Goal: Book appointment/travel/reservation

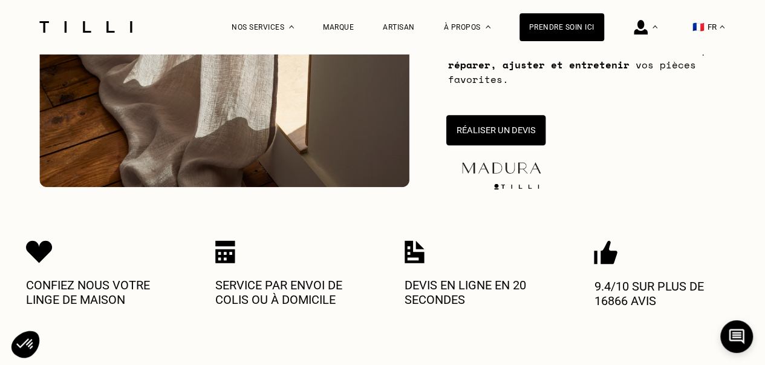
scroll to position [302, 0]
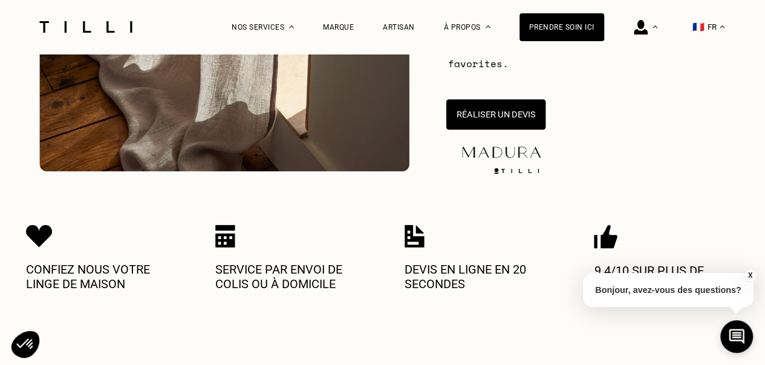
click at [490, 120] on button "Réaliser un devis" at bounding box center [495, 114] width 99 height 30
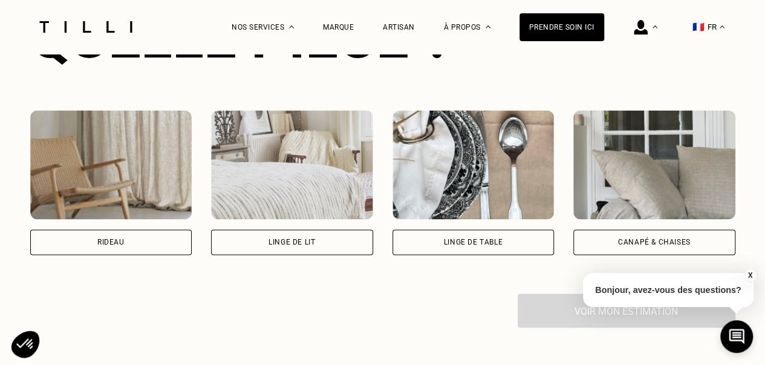
scroll to position [840, 0]
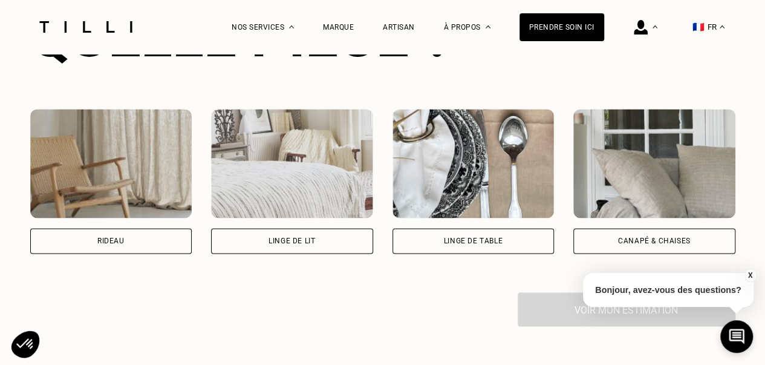
click at [123, 251] on div "Rideau" at bounding box center [111, 240] width 162 height 25
select select "FR"
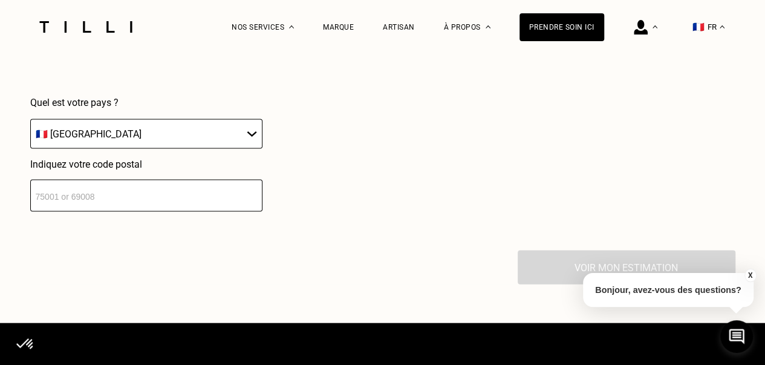
scroll to position [1182, 0]
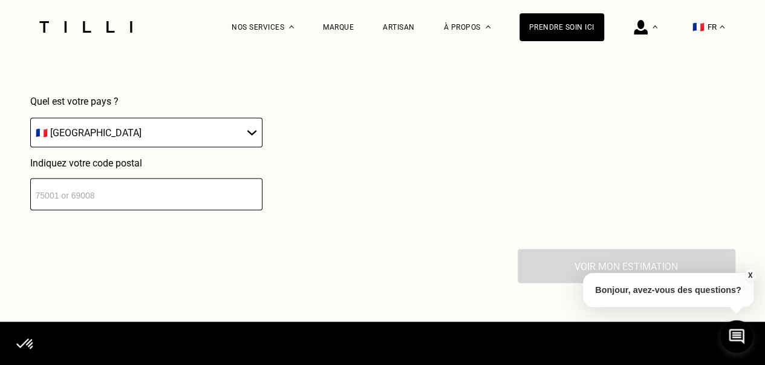
click at [152, 209] on input "number" at bounding box center [146, 194] width 232 height 32
type input "75015"
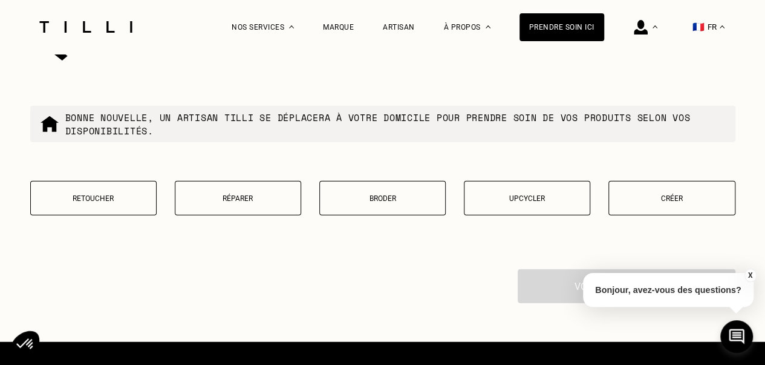
scroll to position [1482, 0]
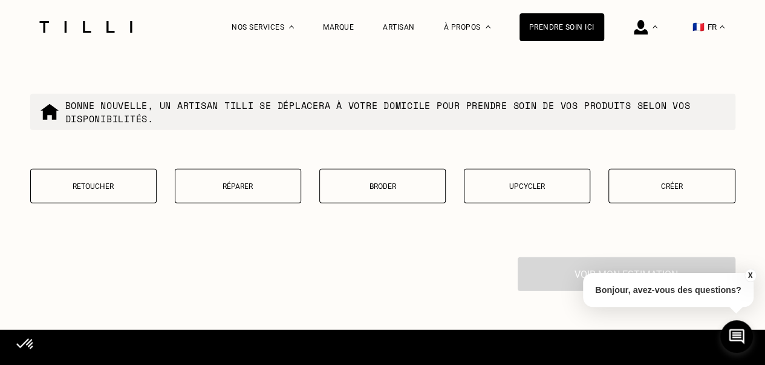
click at [131, 198] on button "Retoucher" at bounding box center [93, 186] width 126 height 34
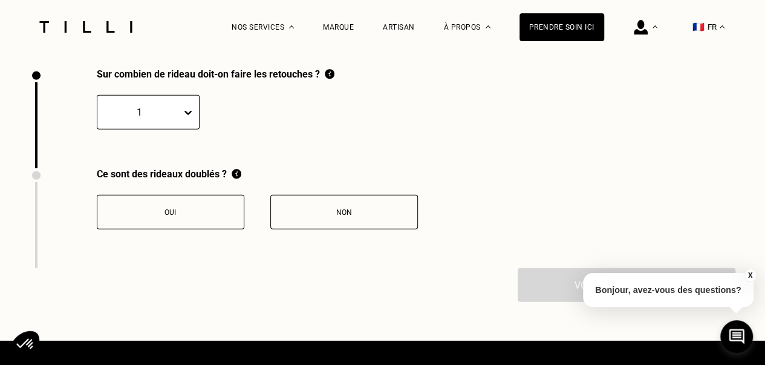
scroll to position [1672, 0]
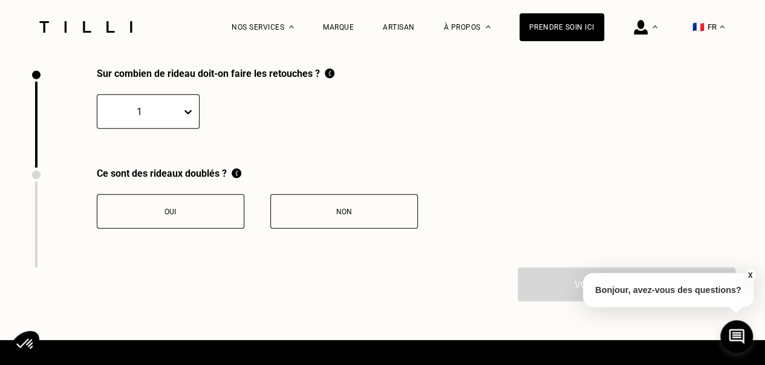
click at [186, 118] on icon at bounding box center [188, 112] width 12 height 12
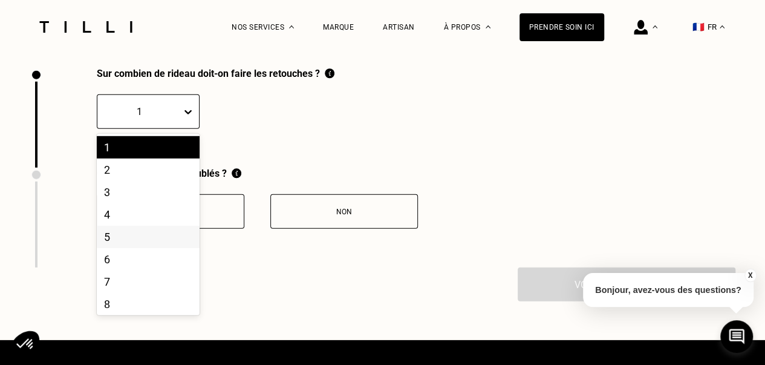
click at [149, 248] on div "5" at bounding box center [148, 236] width 103 height 22
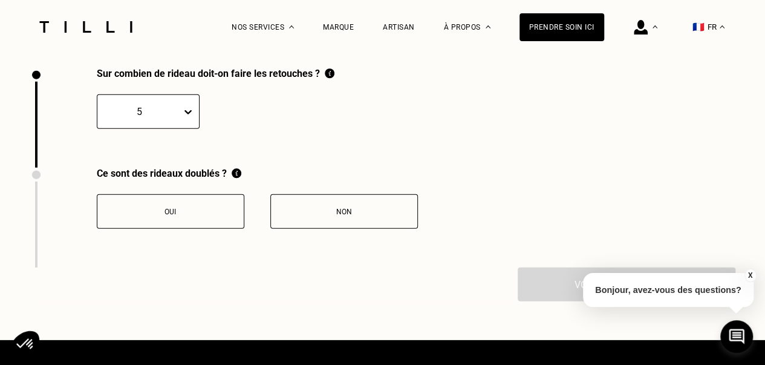
click at [345, 227] on button "Non" at bounding box center [344, 211] width 148 height 34
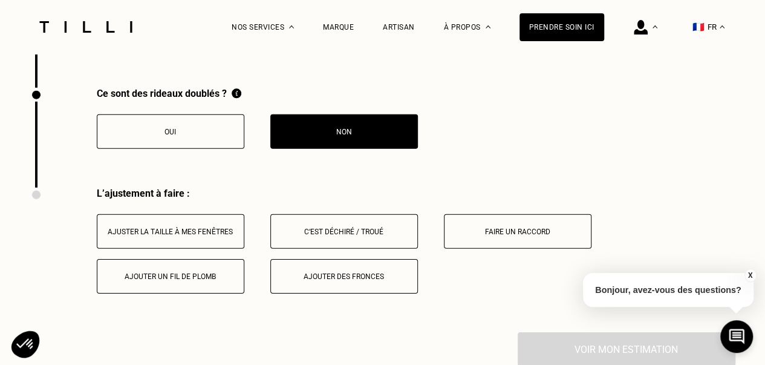
scroll to position [1872, 0]
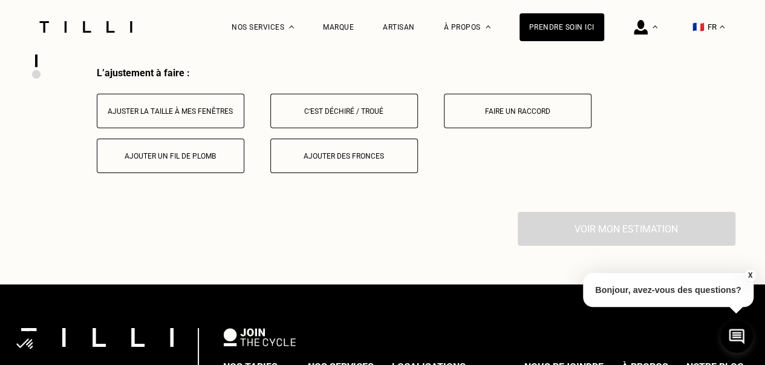
click at [198, 128] on button "Ajuster la taille à mes fenêtres" at bounding box center [171, 111] width 148 height 34
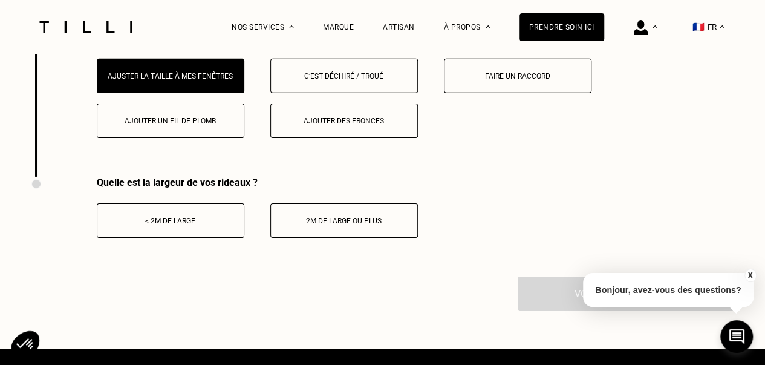
scroll to position [1932, 0]
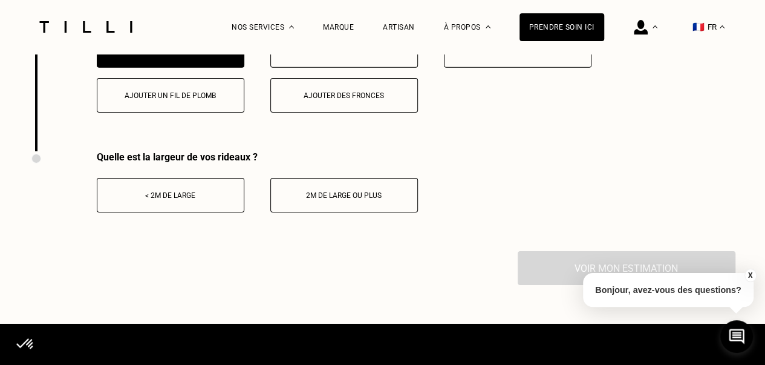
click at [325, 212] on button "2m de large ou plus" at bounding box center [344, 195] width 148 height 34
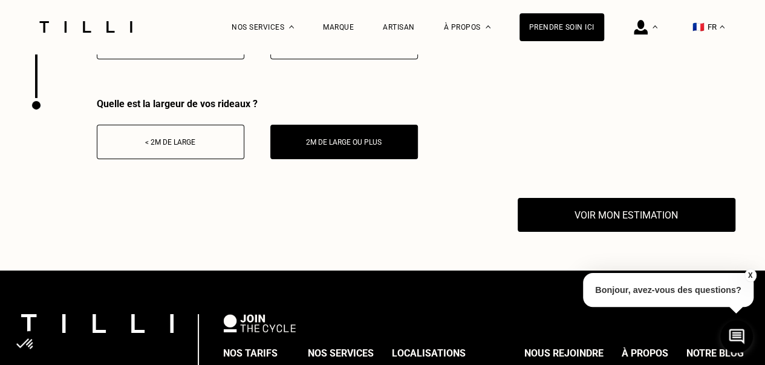
scroll to position [2053, 0]
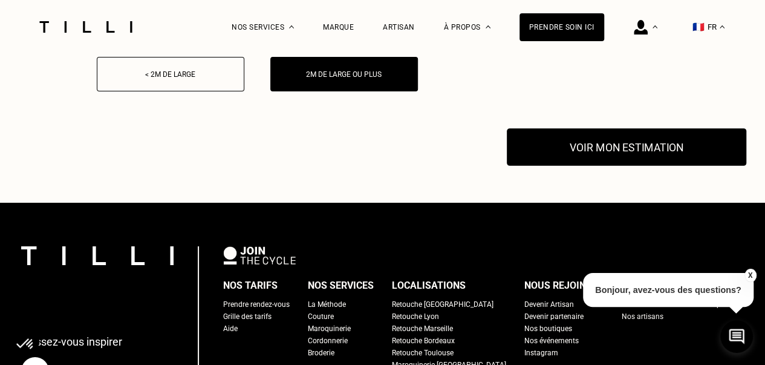
click at [571, 165] on button "Voir mon estimation" at bounding box center [626, 146] width 239 height 37
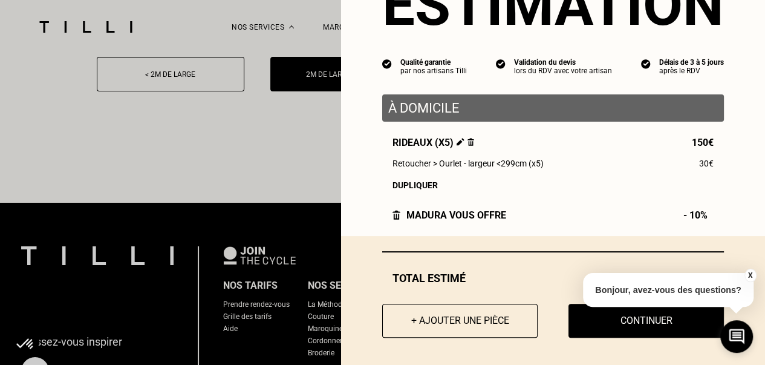
scroll to position [75, 0]
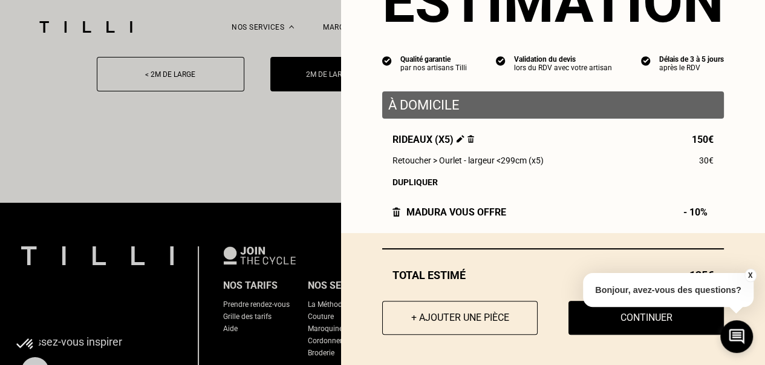
click at [748, 276] on button "X" at bounding box center [750, 274] width 12 height 13
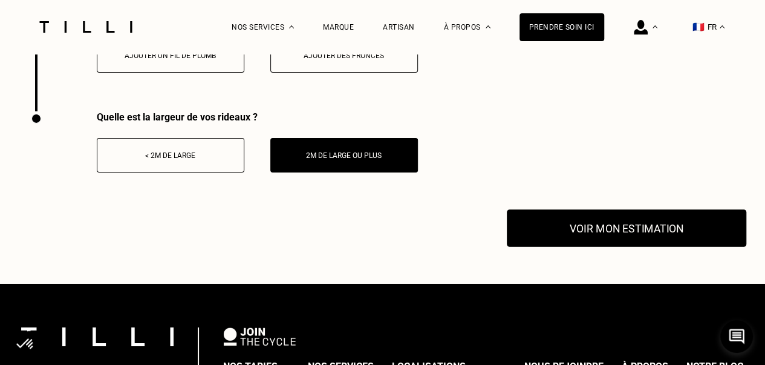
scroll to position [1993, 0]
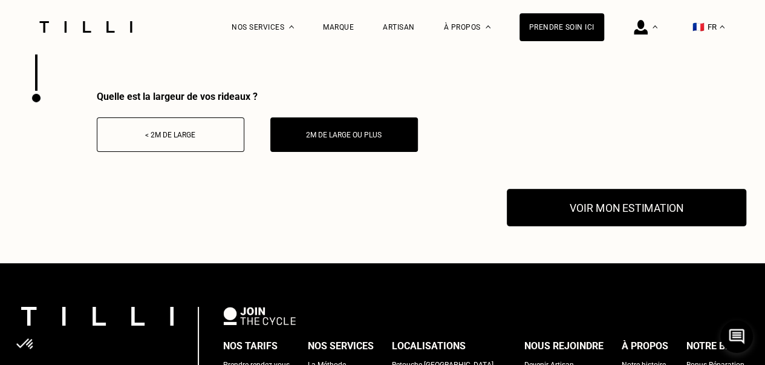
click at [636, 224] on button "Voir mon estimation" at bounding box center [626, 207] width 239 height 37
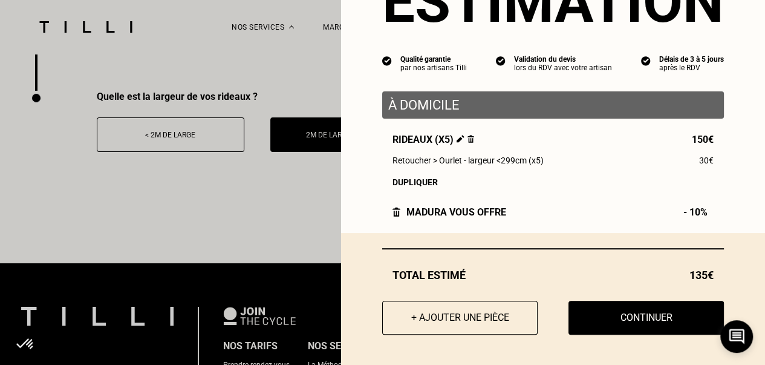
scroll to position [75, 0]
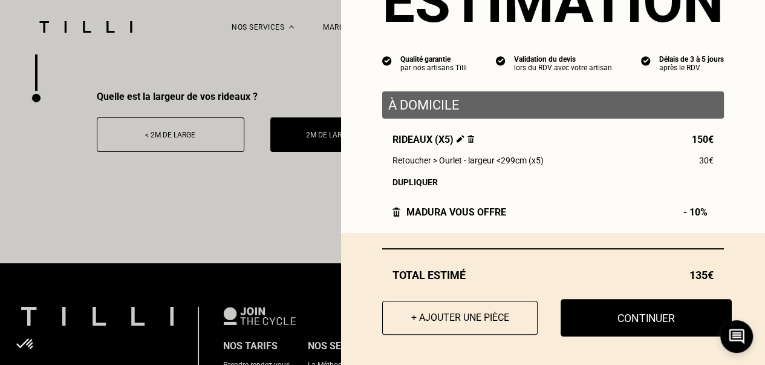
click at [647, 322] on button "Continuer" at bounding box center [645, 317] width 171 height 37
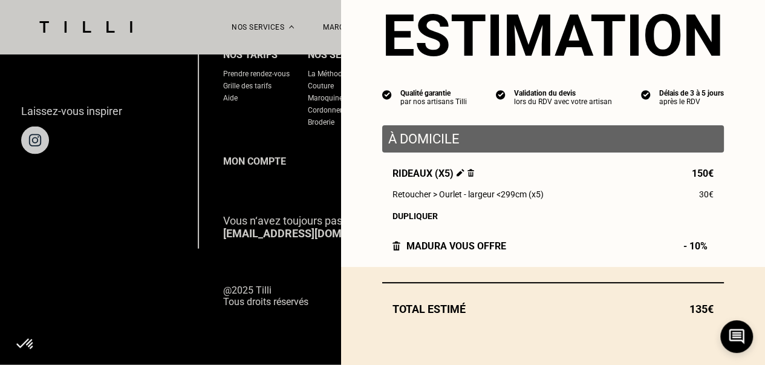
scroll to position [41, 0]
select select "FR"
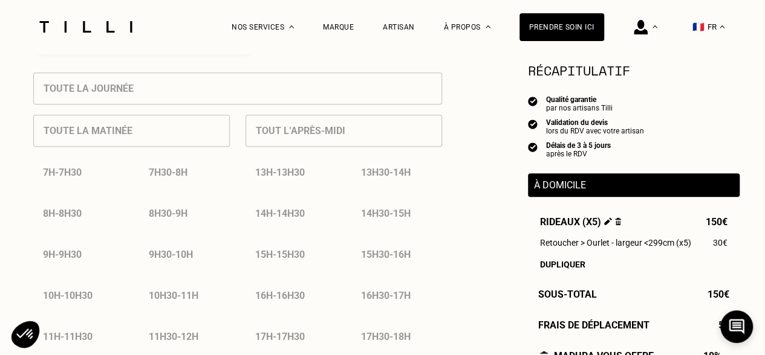
scroll to position [544, 0]
drag, startPoint x: 525, startPoint y: 290, endPoint x: 519, endPoint y: 266, distance: 24.3
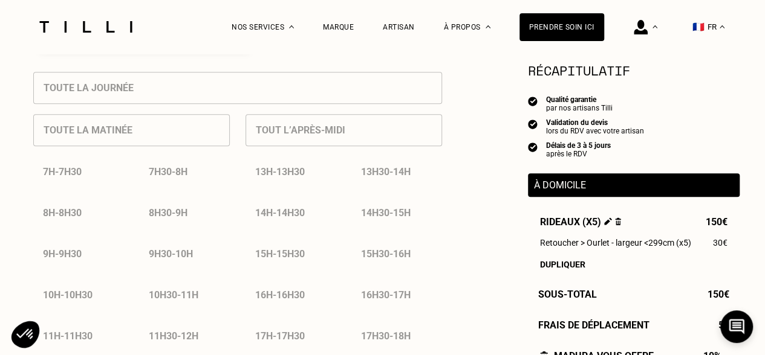
drag, startPoint x: 502, startPoint y: 219, endPoint x: 501, endPoint y: 258, distance: 39.3
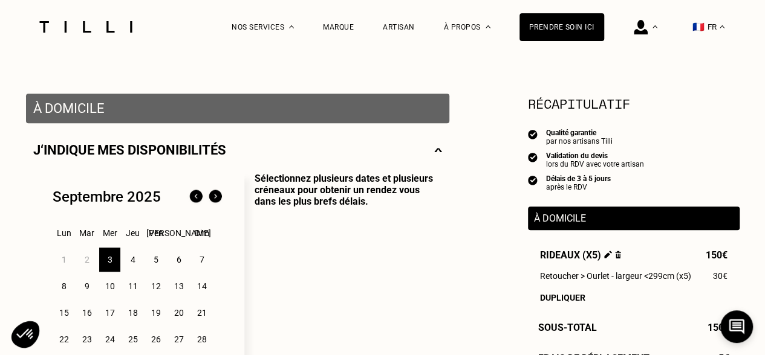
scroll to position [186, 0]
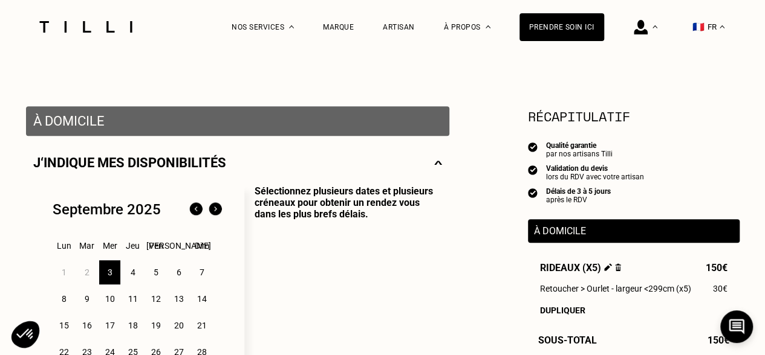
click at [111, 31] on img at bounding box center [86, 26] width 102 height 11
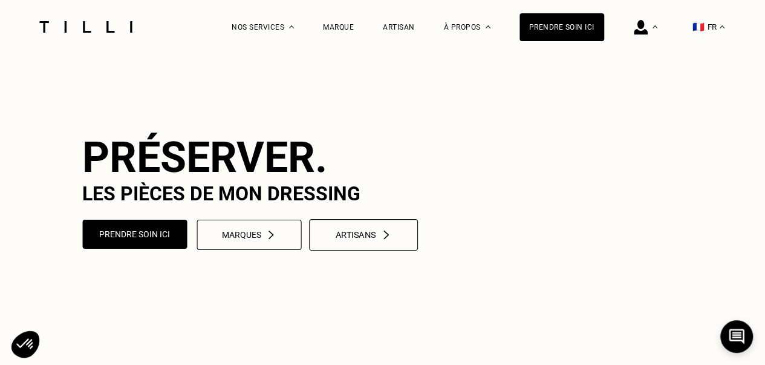
click at [356, 250] on button "Artisans" at bounding box center [363, 234] width 109 height 31
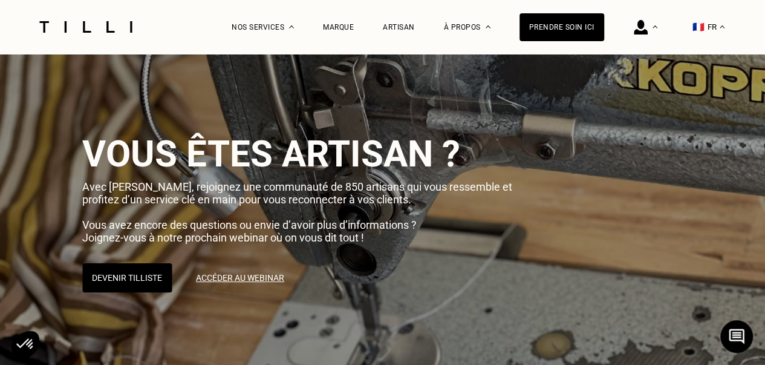
scroll to position [60, 0]
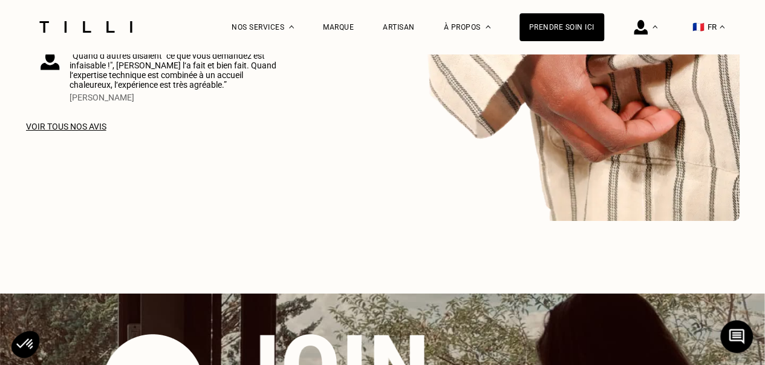
scroll to position [1995, 0]
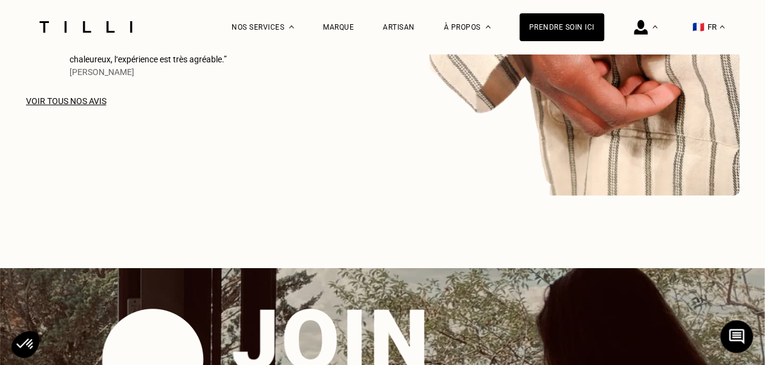
select select "FR"
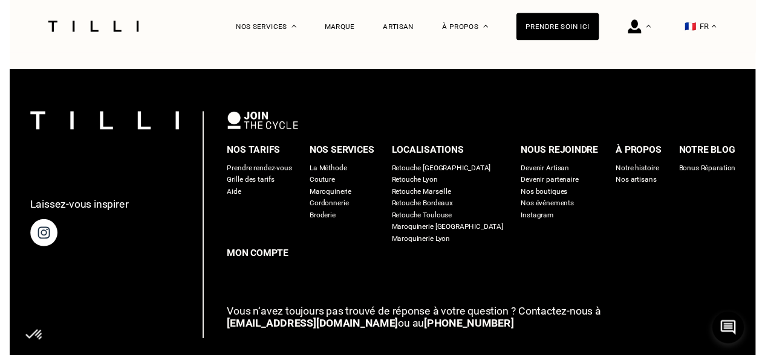
scroll to position [186, 0]
